Goal: Information Seeking & Learning: Learn about a topic

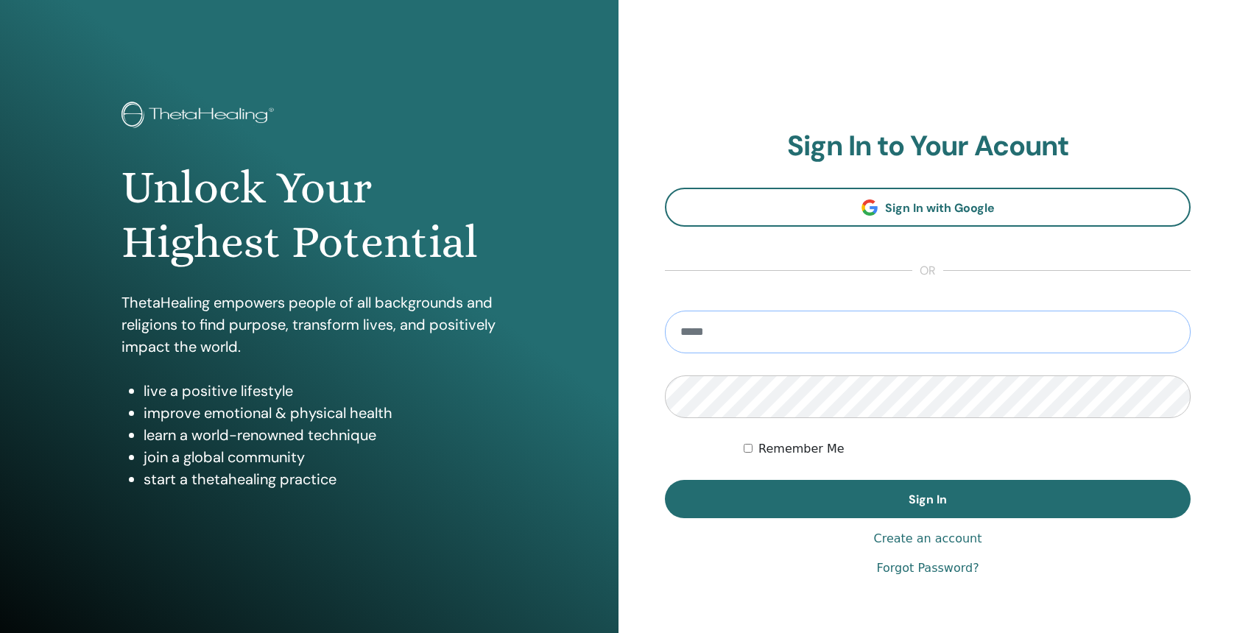
type input "**********"
click at [928, 499] on button "Sign In" at bounding box center [928, 499] width 526 height 38
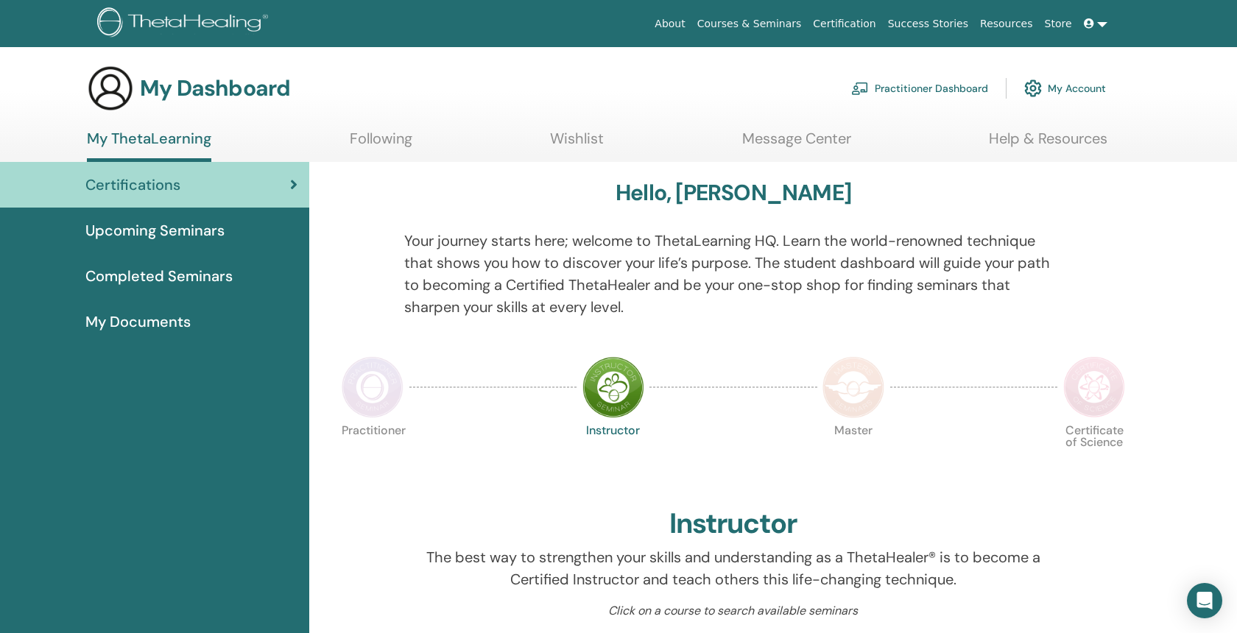
click at [213, 269] on span "Completed Seminars" at bounding box center [158, 276] width 147 height 22
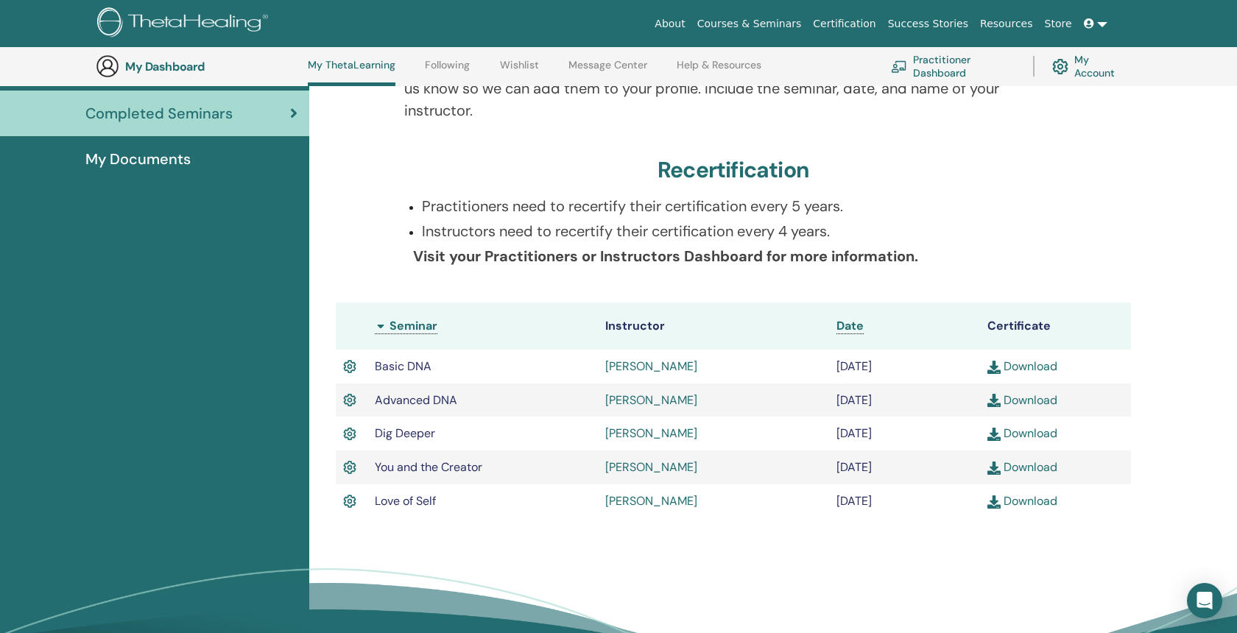
scroll to position [201, 0]
click at [175, 162] on span "My Documents" at bounding box center [137, 160] width 105 height 22
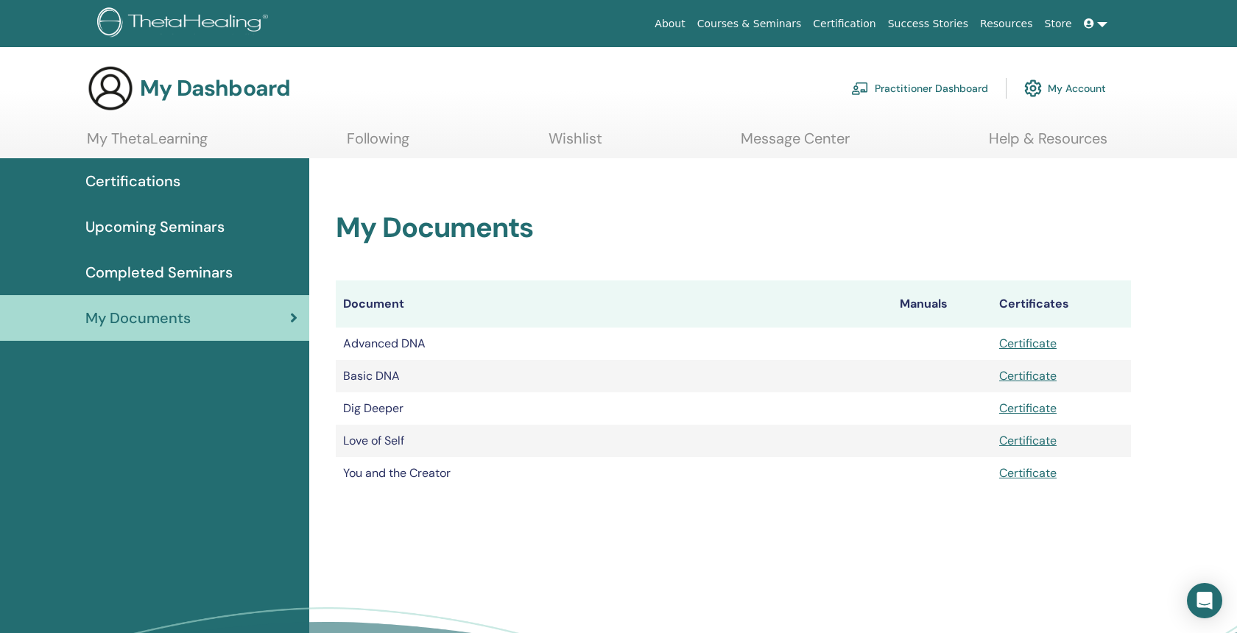
click at [174, 174] on span "Certifications" at bounding box center [132, 181] width 95 height 22
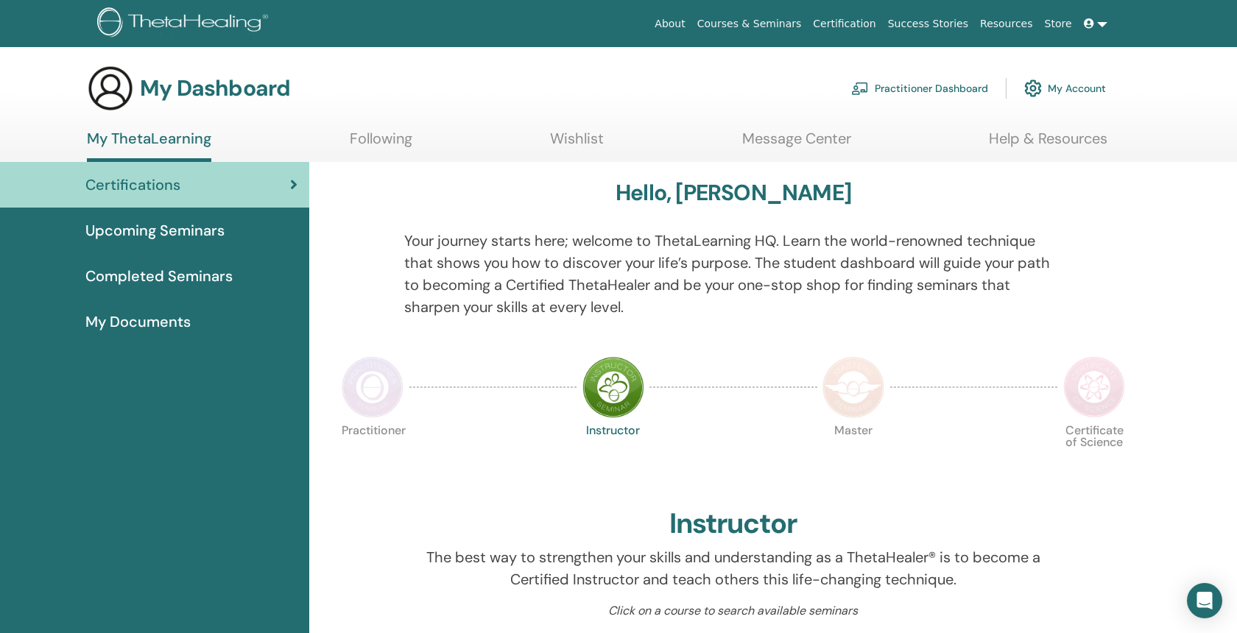
click at [950, 89] on link "Practitioner Dashboard" at bounding box center [919, 88] width 137 height 32
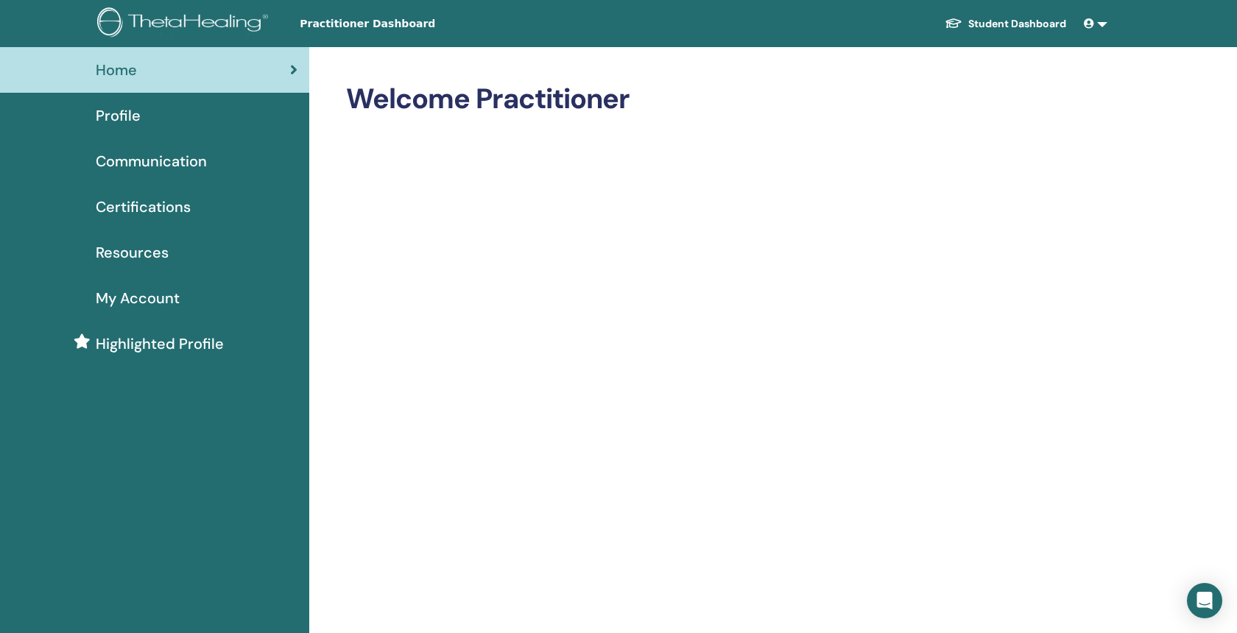
click at [121, 199] on span "Certifications" at bounding box center [143, 207] width 95 height 22
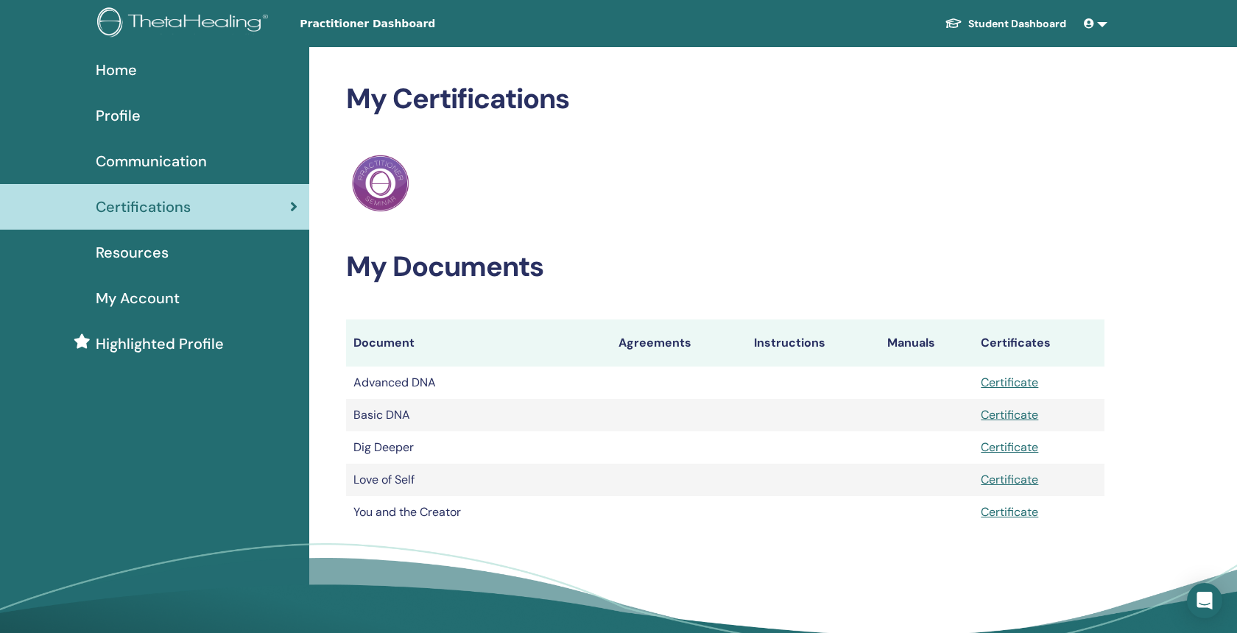
click at [173, 157] on span "Communication" at bounding box center [151, 161] width 111 height 22
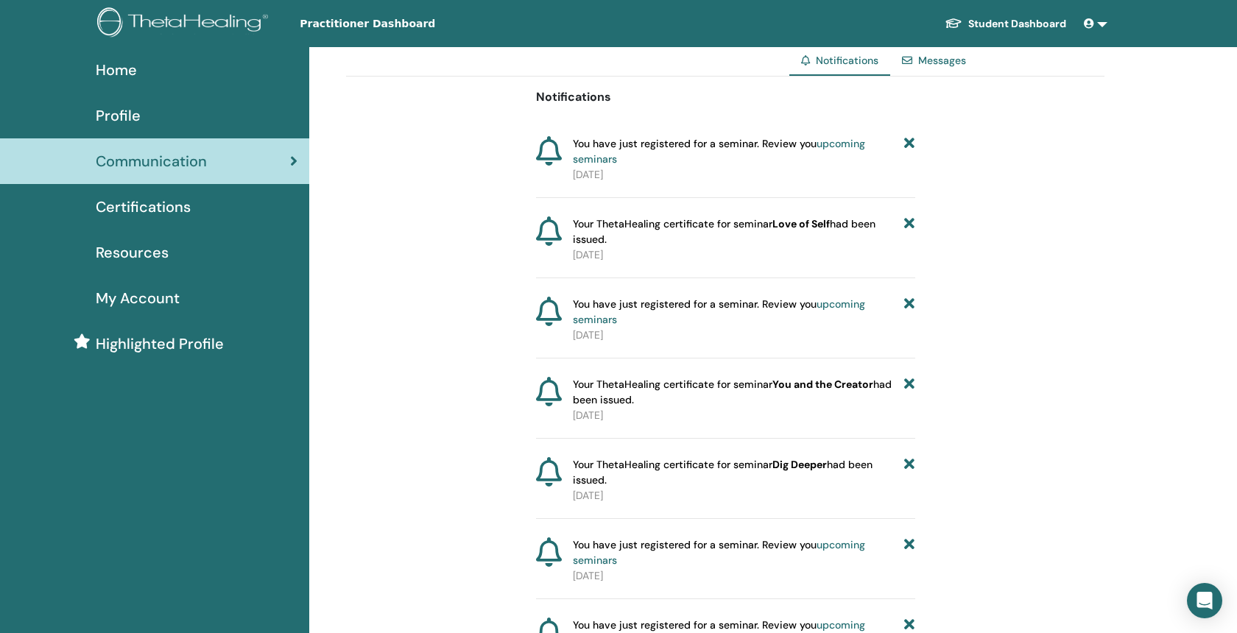
click at [841, 145] on link "upcoming seminars" at bounding box center [719, 151] width 292 height 29
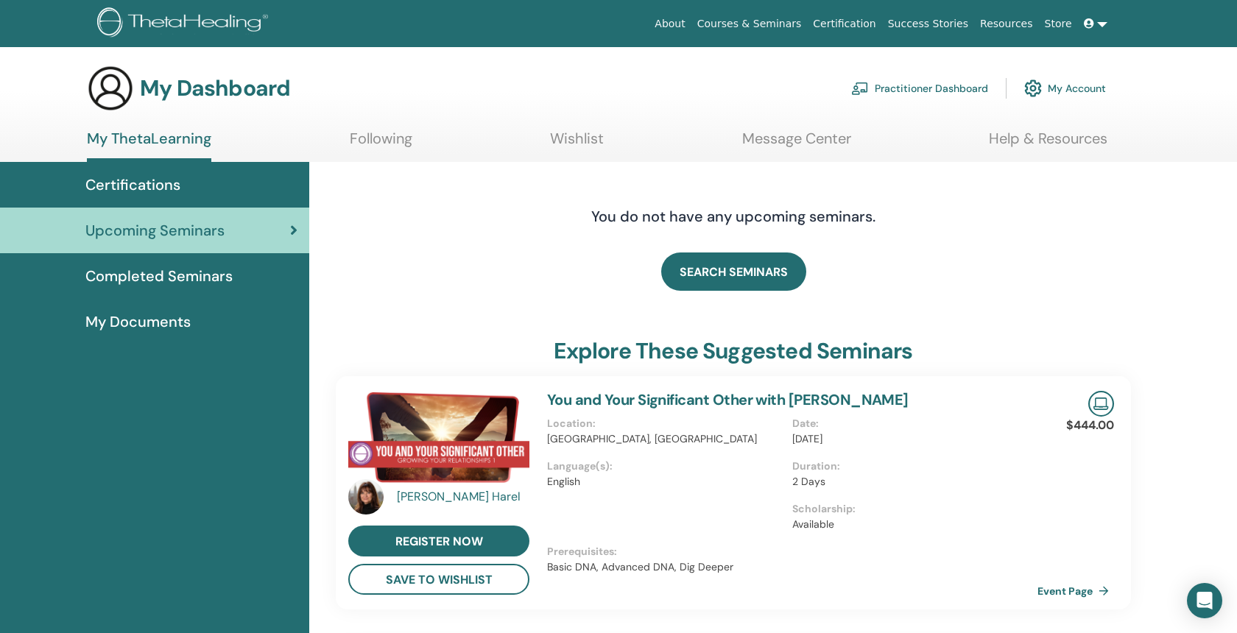
click at [165, 291] on link "Completed Seminars" at bounding box center [154, 276] width 309 height 46
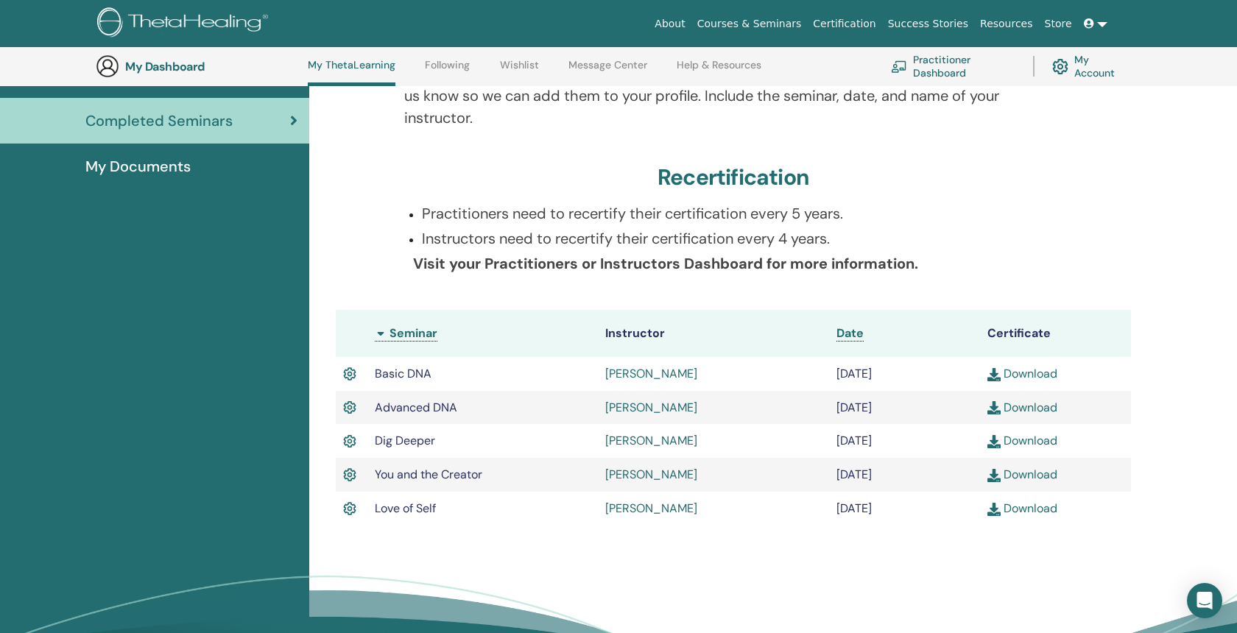
scroll to position [192, 0]
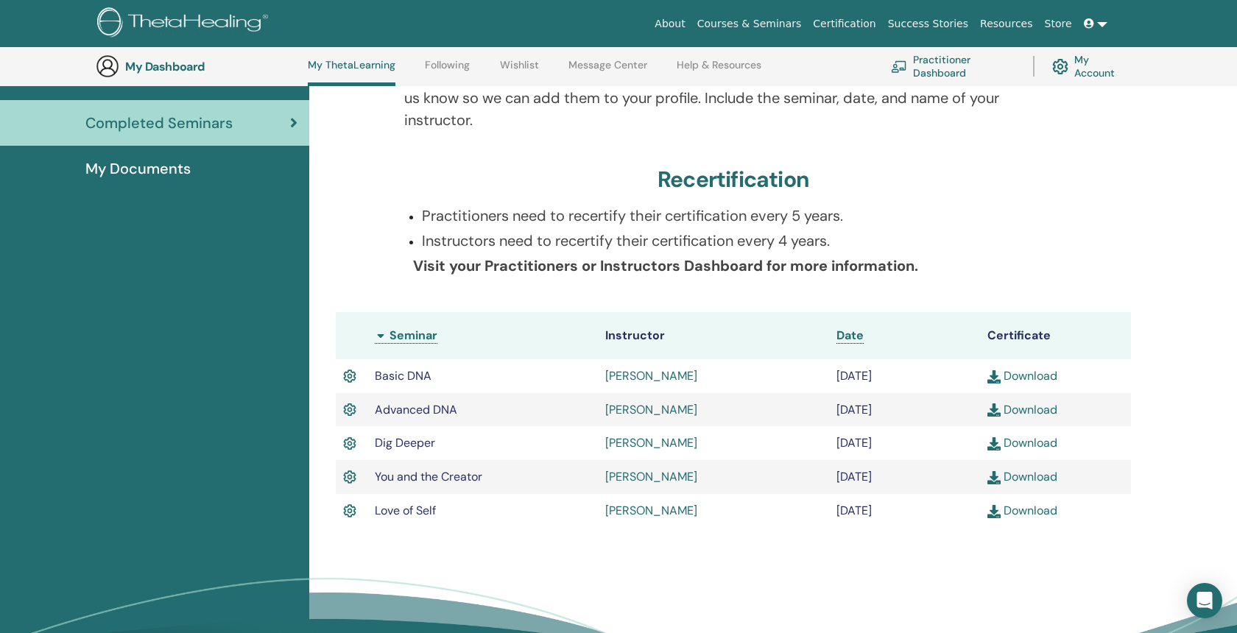
click at [636, 371] on link "[PERSON_NAME]" at bounding box center [651, 375] width 92 height 15
